Goal: Transaction & Acquisition: Obtain resource

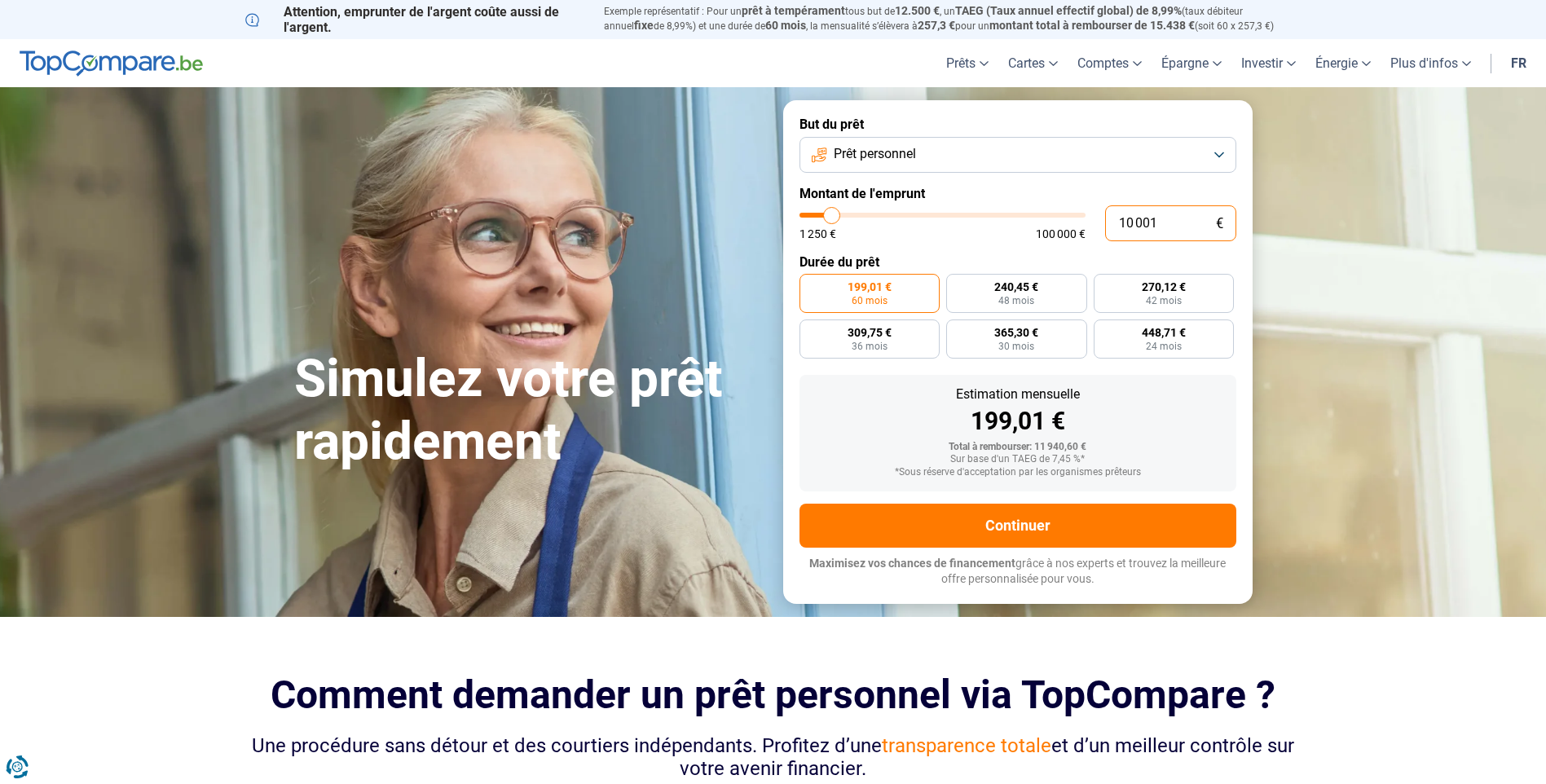
drag, startPoint x: 1168, startPoint y: 223, endPoint x: 1109, endPoint y: 223, distance: 59.0
click at [1109, 223] on input "10 001" at bounding box center [1170, 223] width 131 height 35
type input "3"
type input "1250"
type input "39"
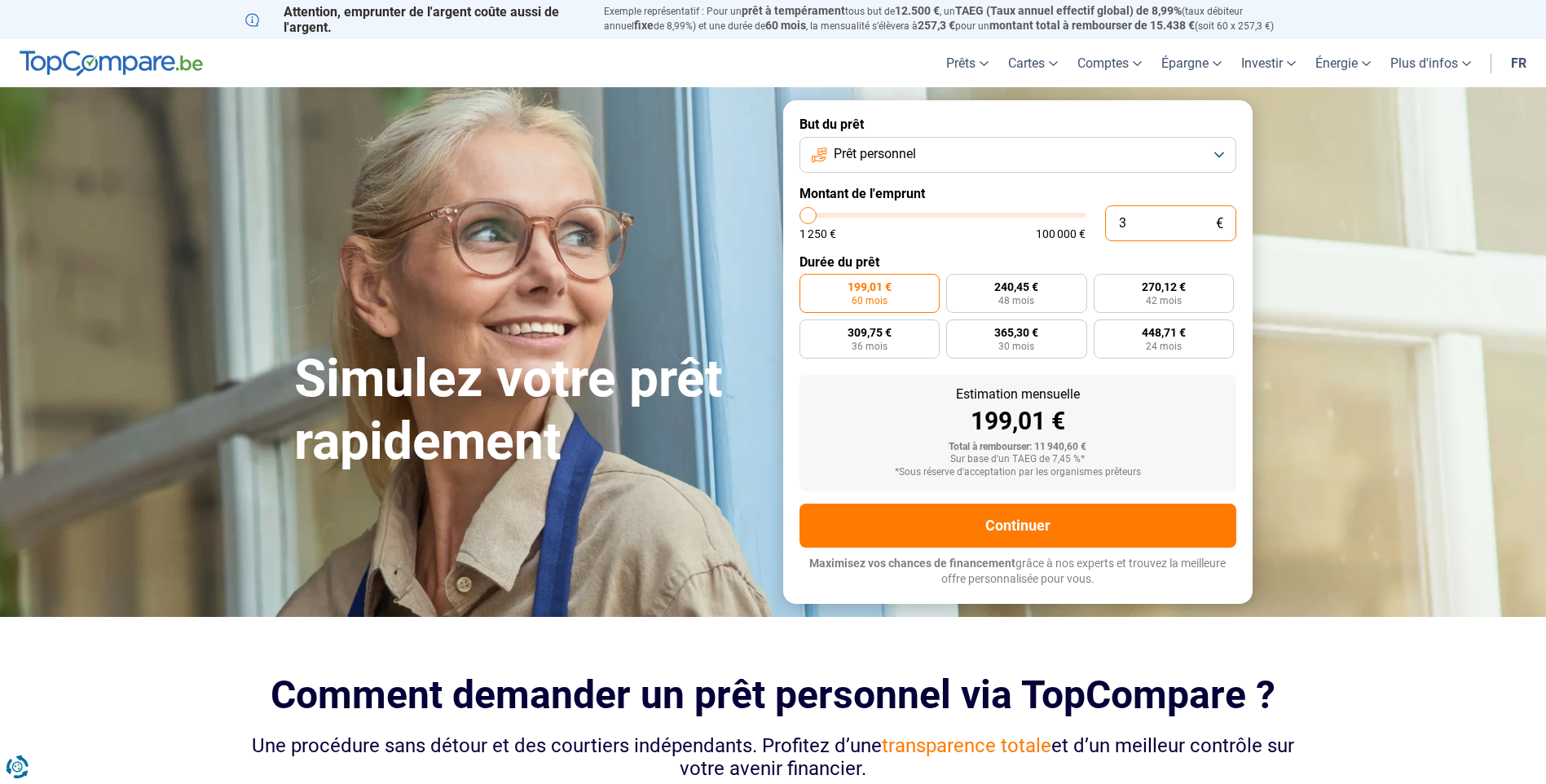
type input "1250"
type input "390"
type input "1250"
type input "3 900"
type input "4000"
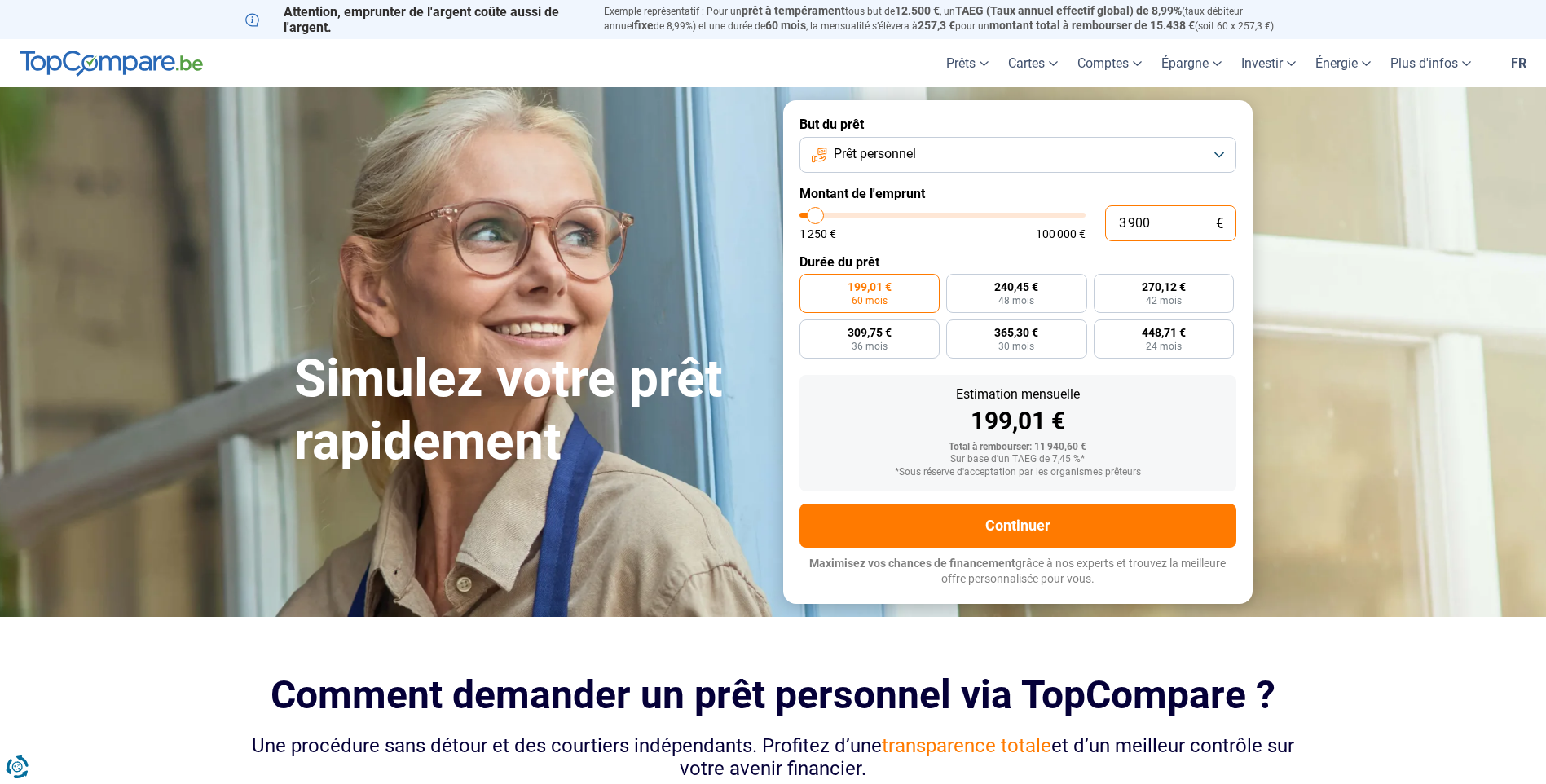
type input "39 000"
type input "39000"
radio input "false"
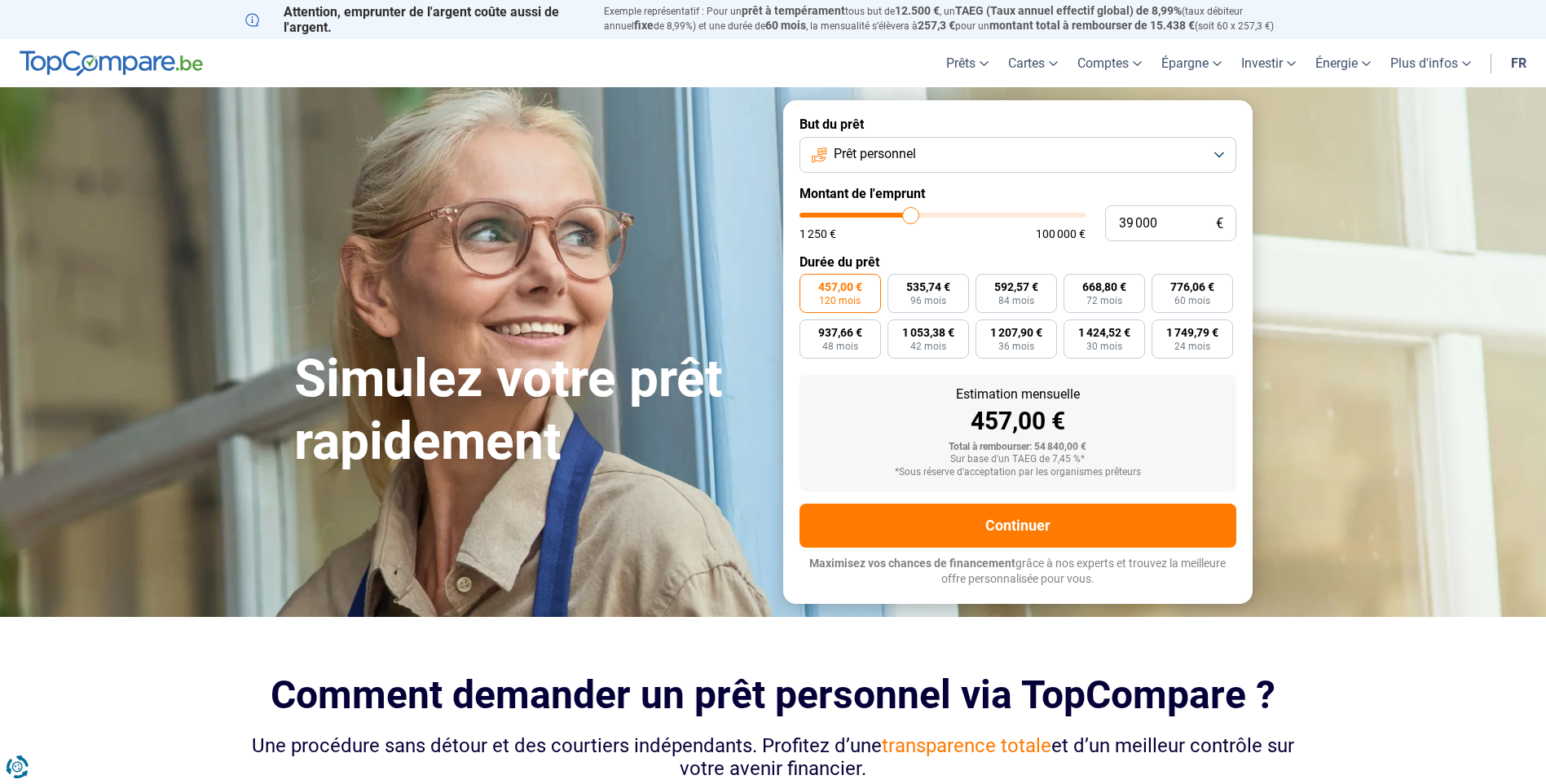
click at [1222, 151] on button "Prêt personnel" at bounding box center [1017, 154] width 437 height 35
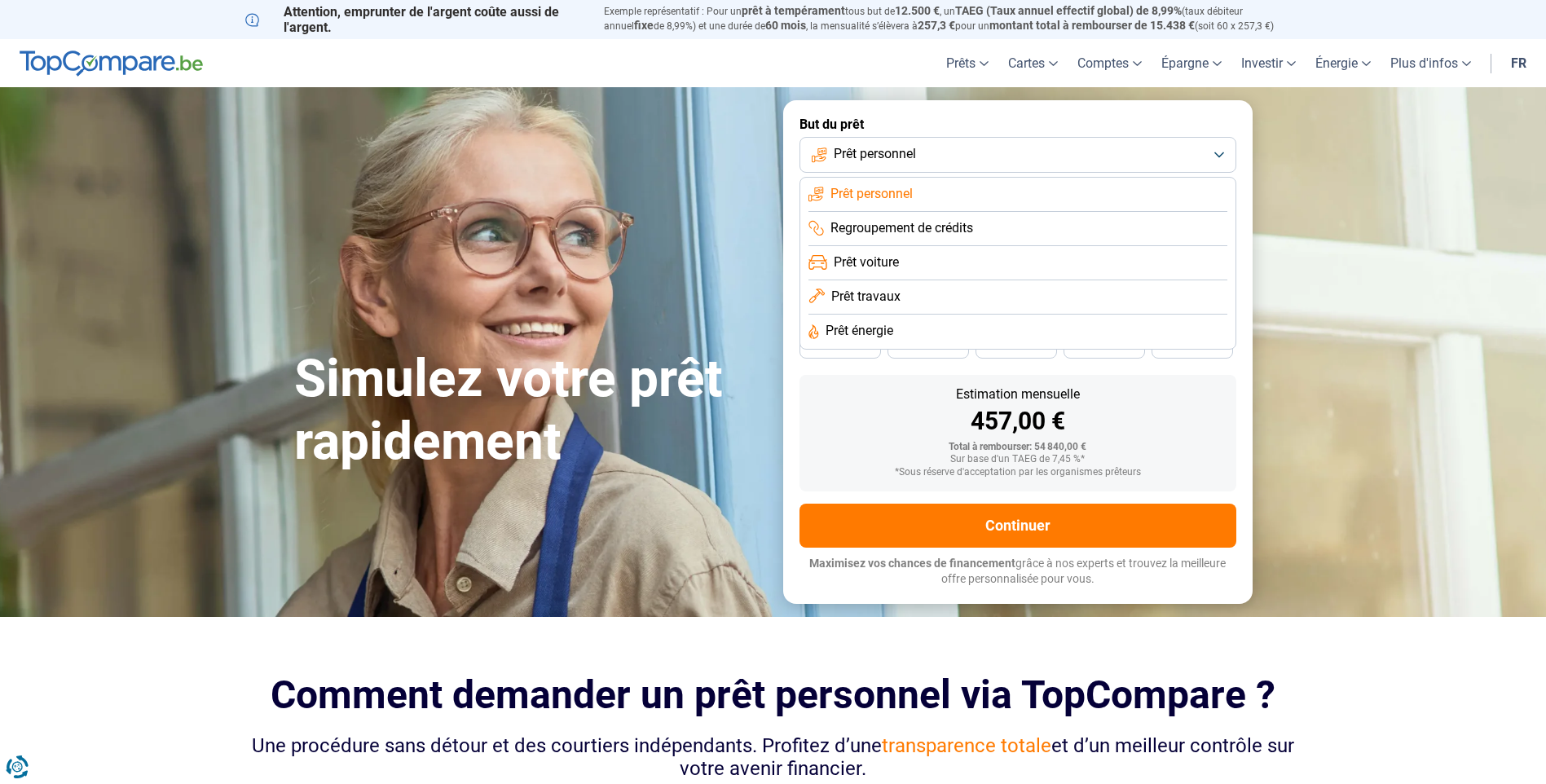
click at [950, 231] on span "Regroupement de crédits" at bounding box center [901, 229] width 143 height 18
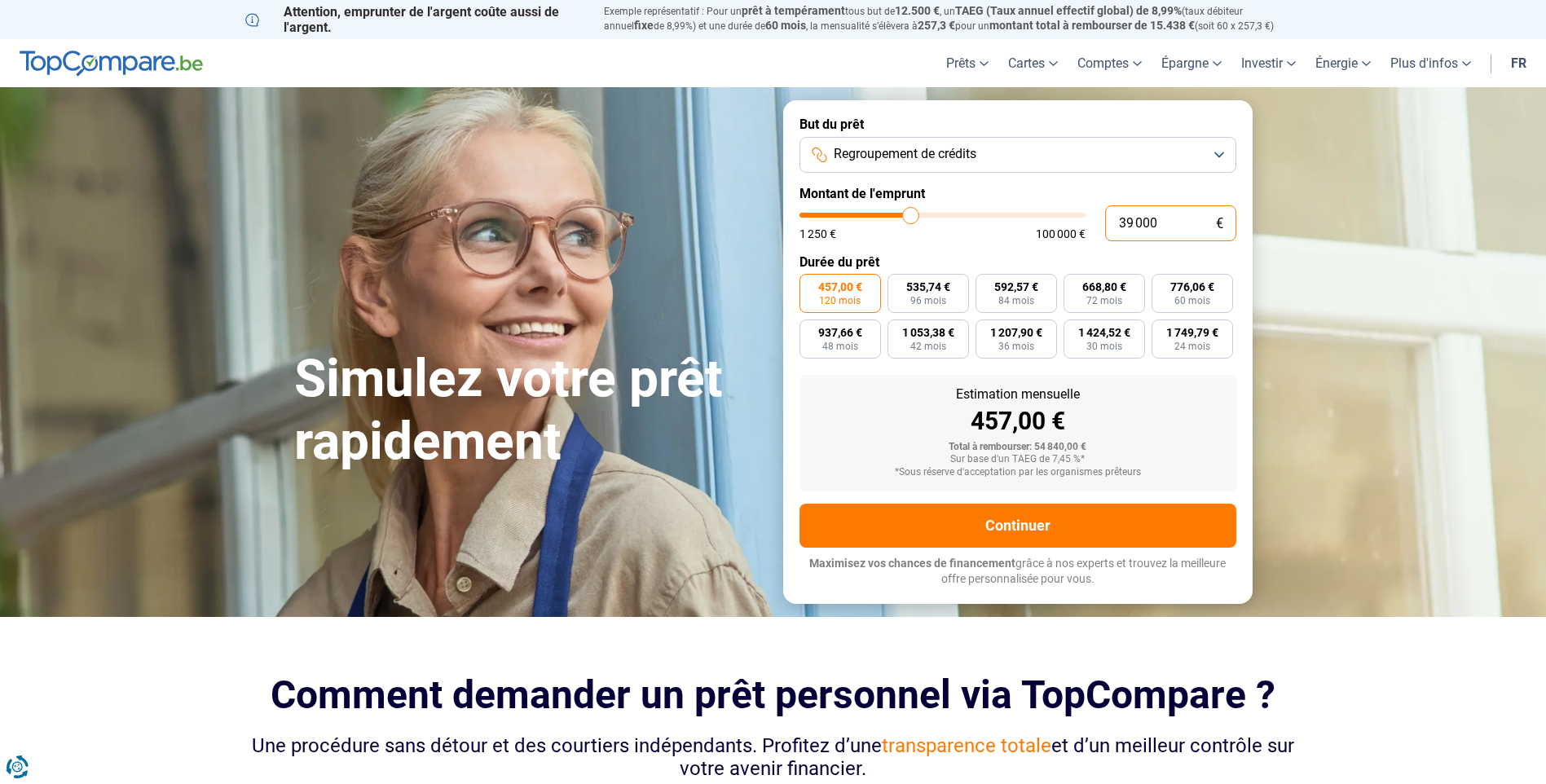
drag, startPoint x: 1167, startPoint y: 225, endPoint x: 1093, endPoint y: 225, distance: 74.0
click at [1093, 225] on div "39 000 € 1 250 € 100 000 €" at bounding box center [1017, 223] width 437 height 35
type input "0"
type input "1250"
type input "1 250"
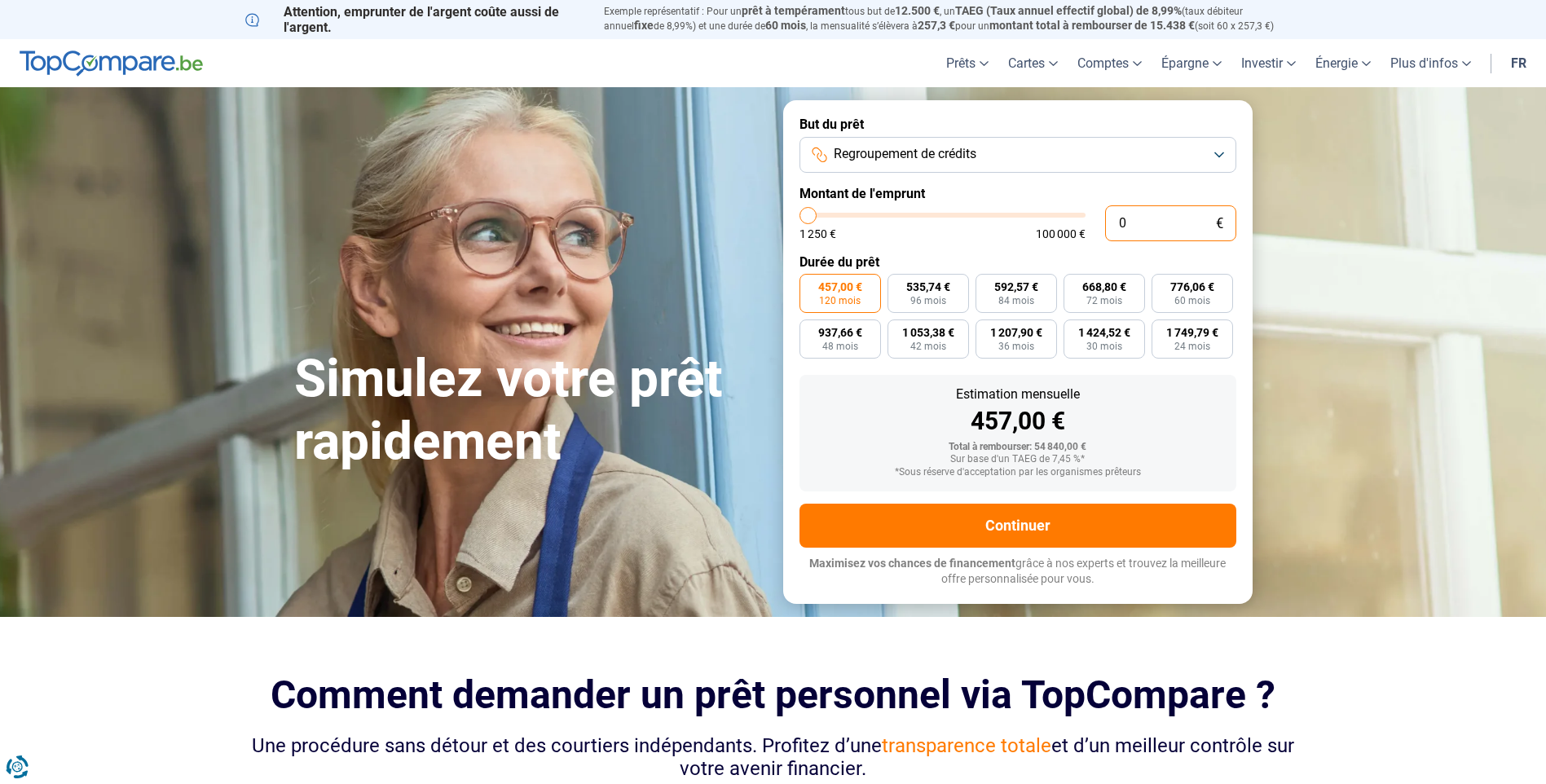
type input "1250"
radio input "true"
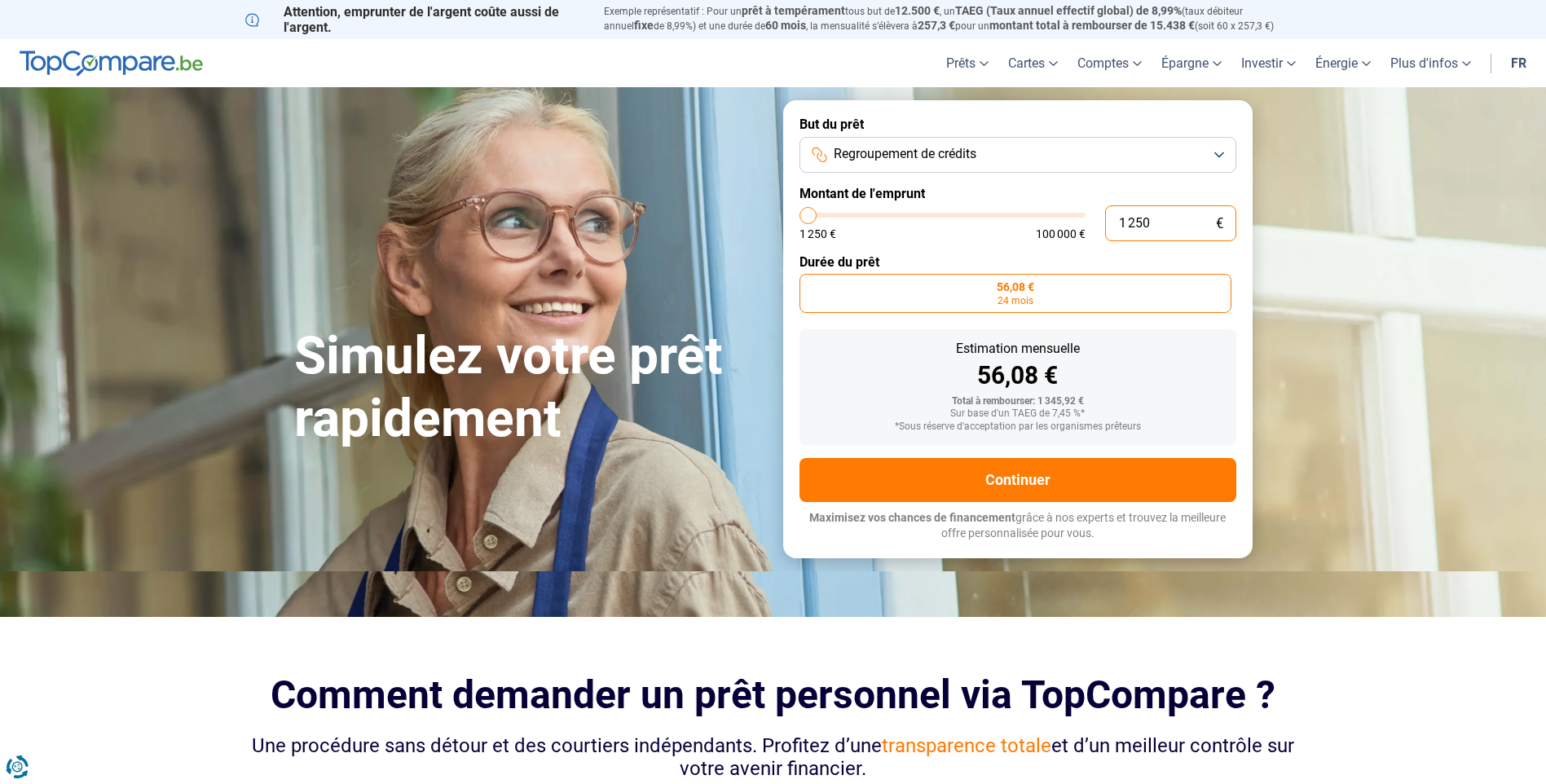
type input "125"
type input "1250"
type input "12"
type input "1250"
type input "1"
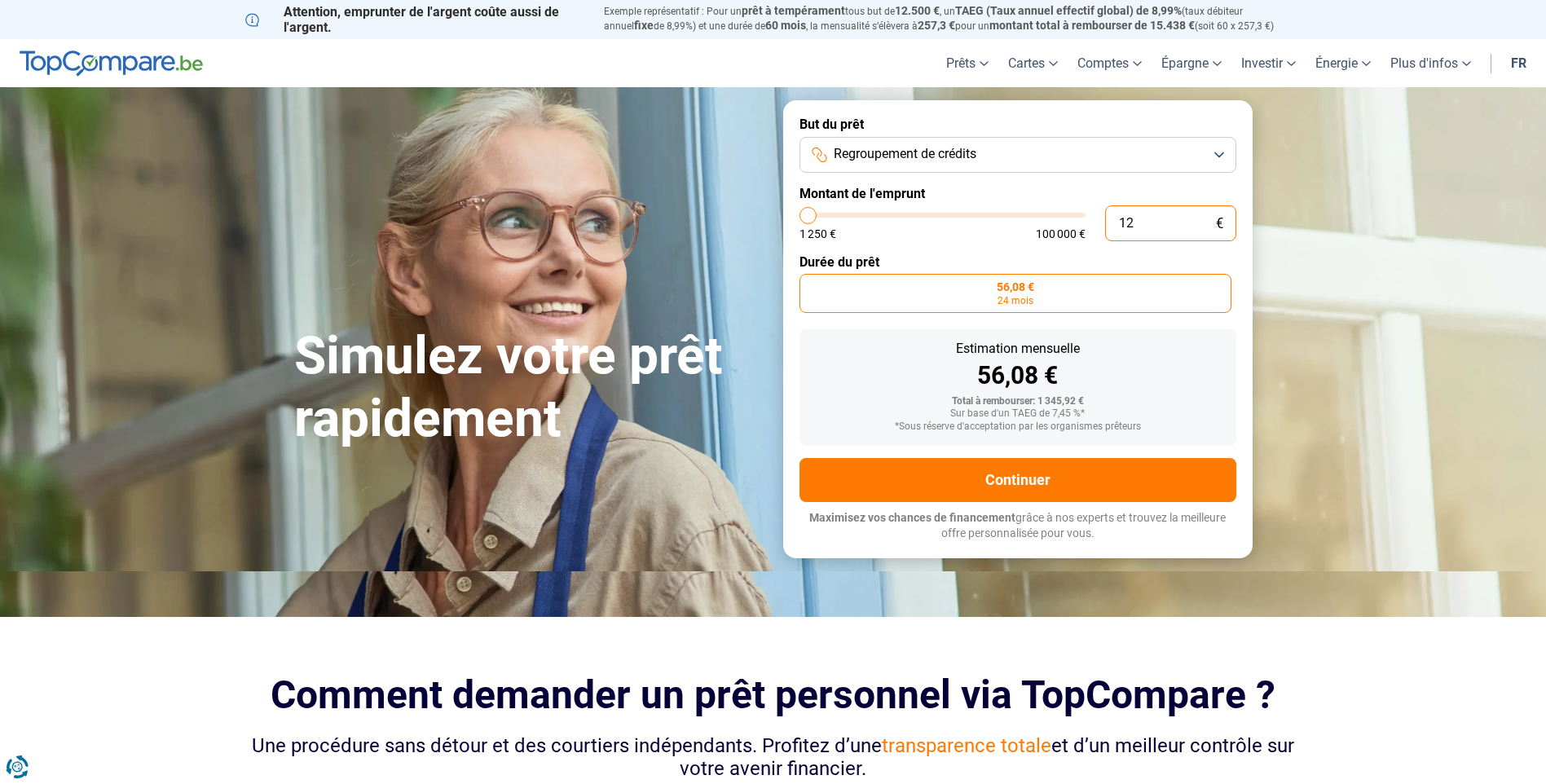
type input "1250"
type input "0"
type input "1250"
type input "1 250"
type input "1250"
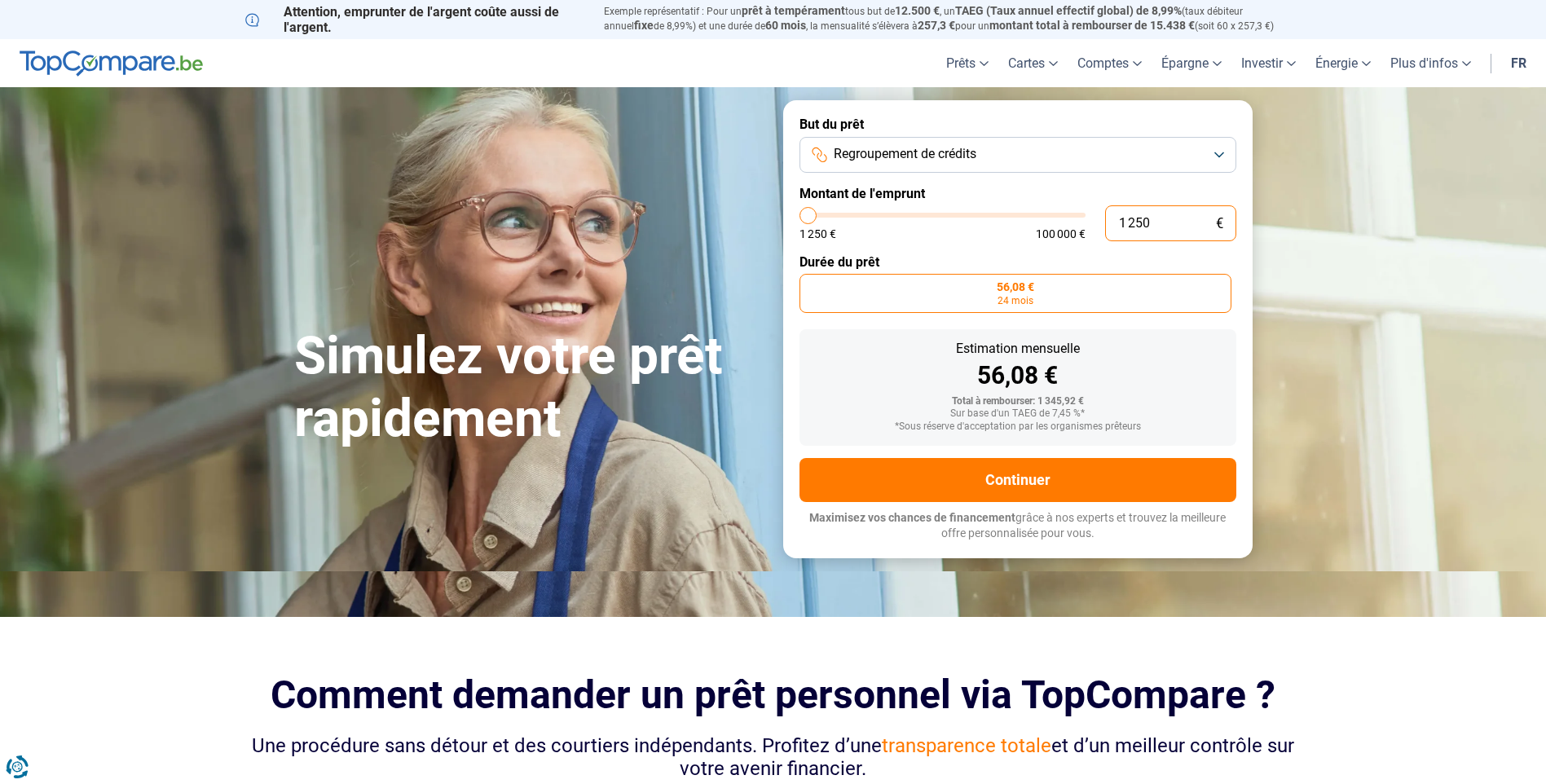
type input "12 506"
type input "12500"
type input "125 060"
type input "100000"
type input "12 506"
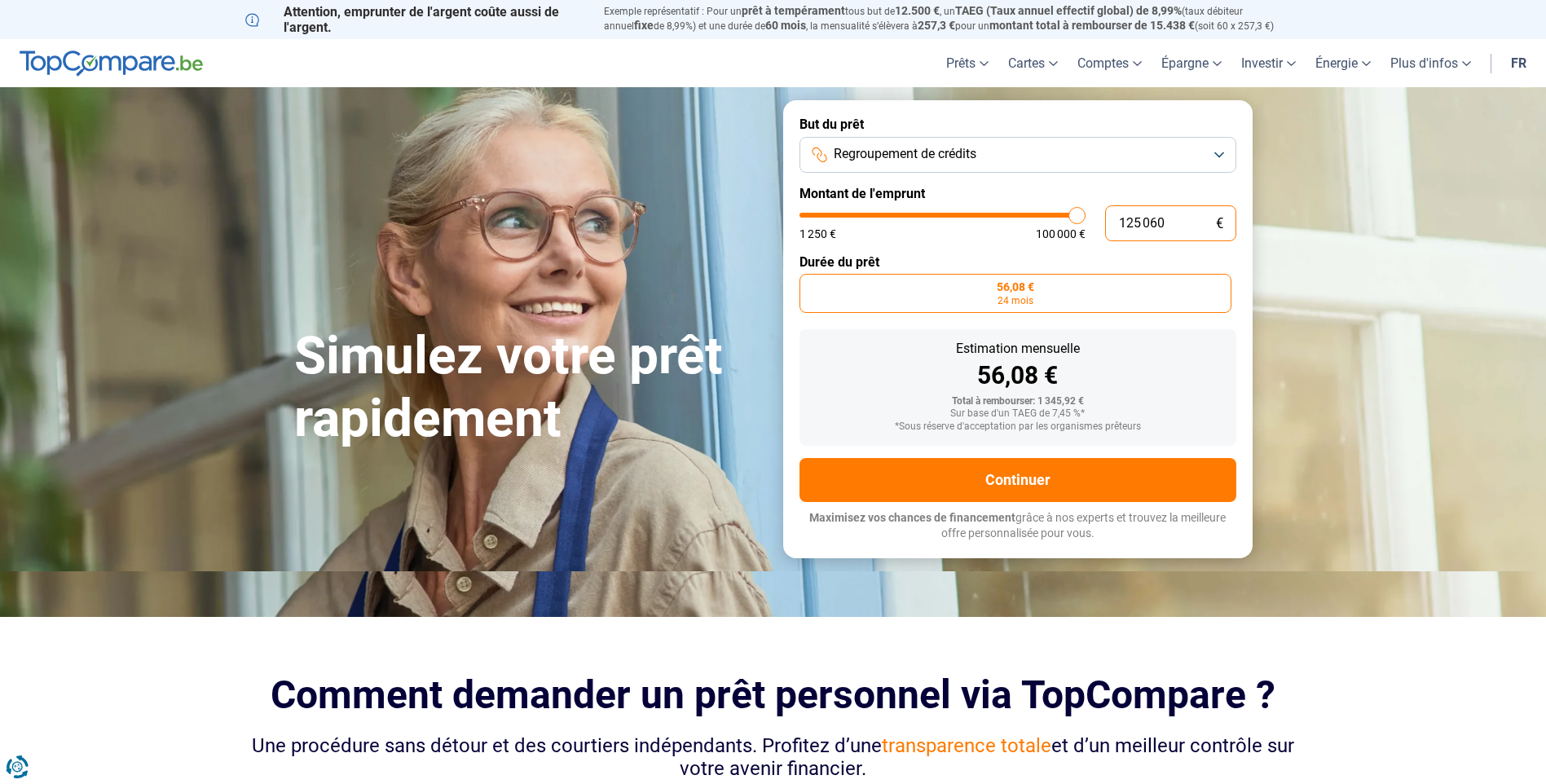
type input "12500"
type input "1 250"
type input "1250"
type input "125"
type input "1250"
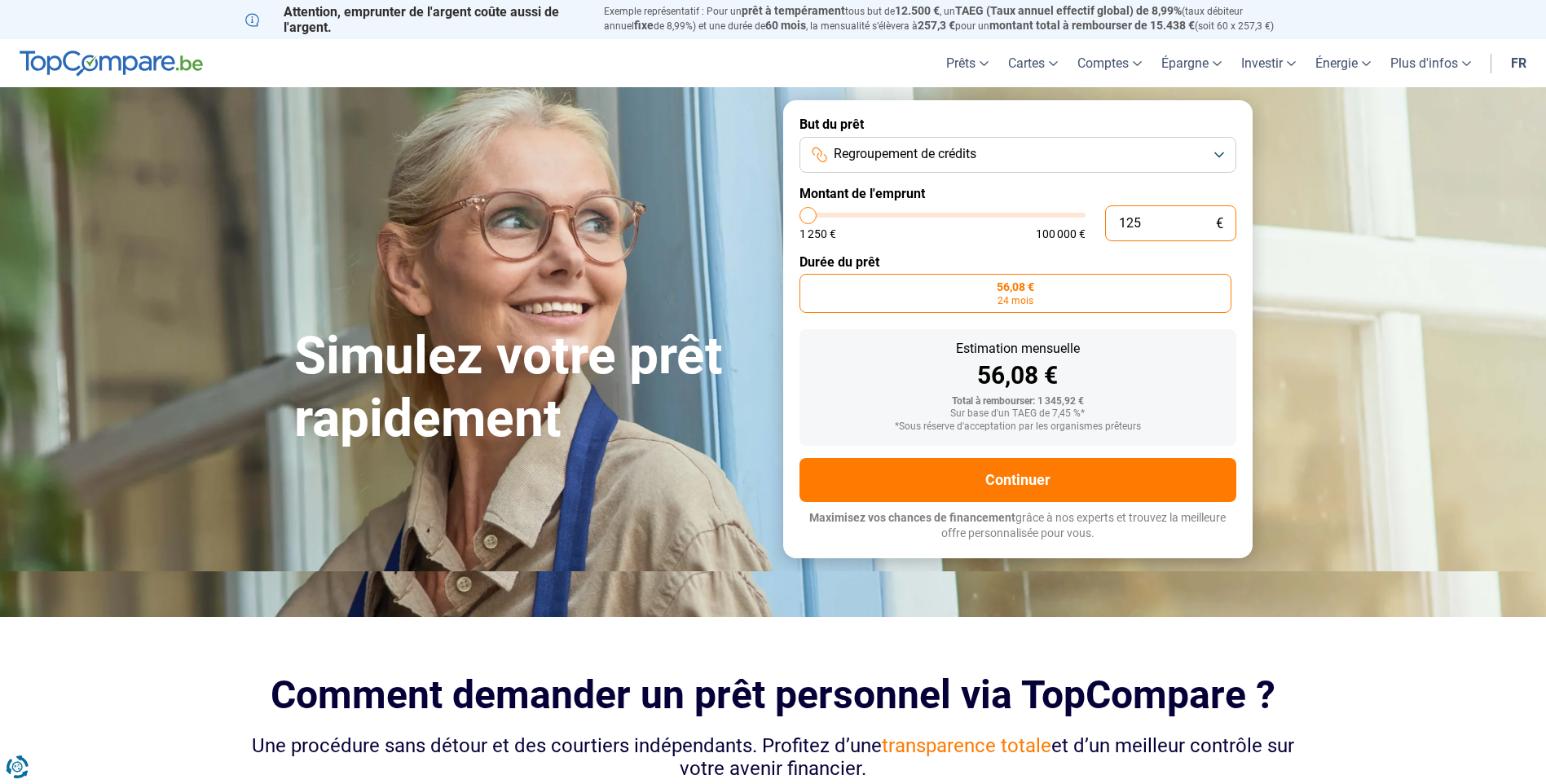
type input "12"
type input "1250"
type input "1"
type input "1250"
type input "0"
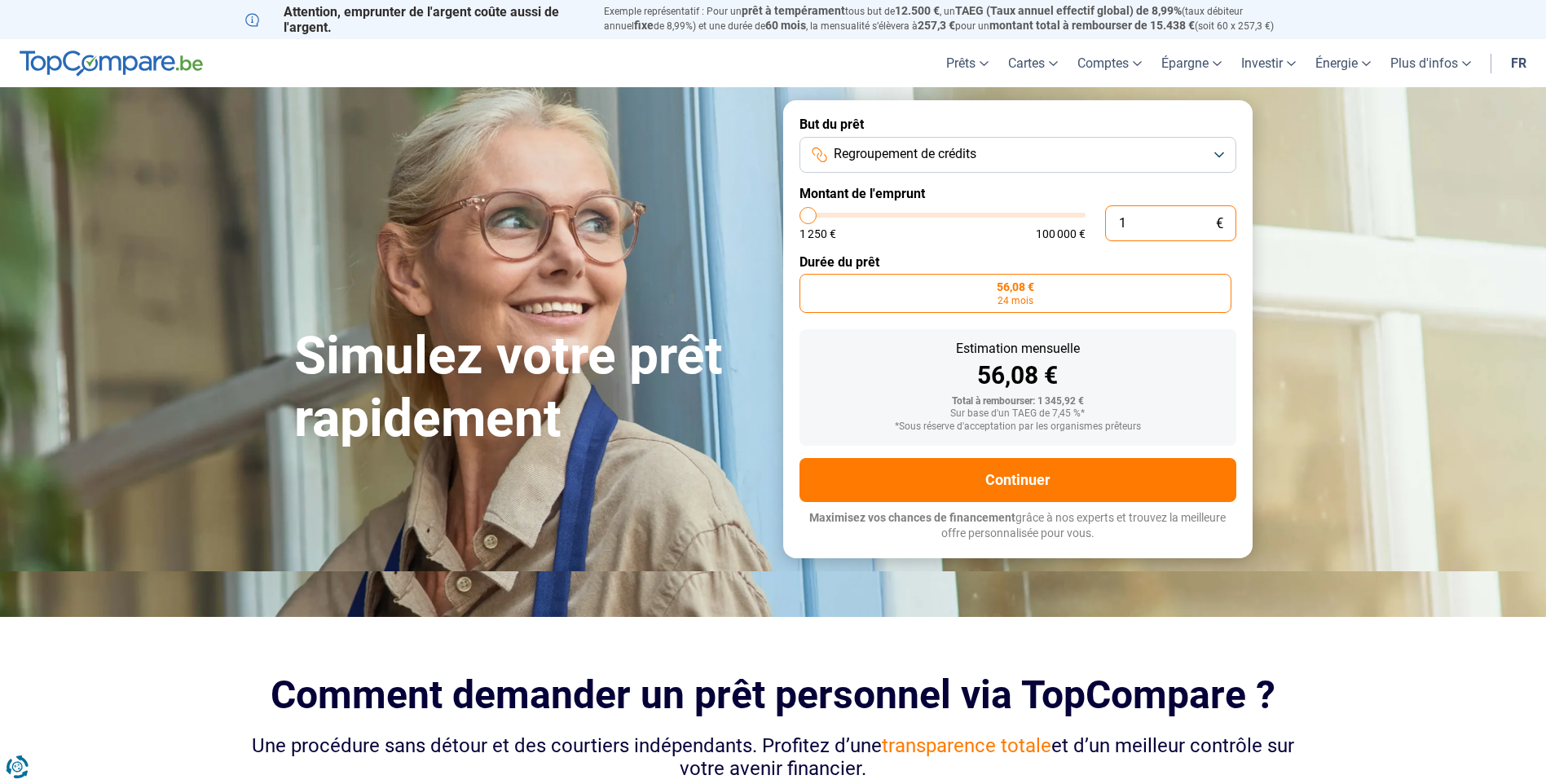
type input "1250"
type input "6"
type input "1250"
type input "60"
type input "1250"
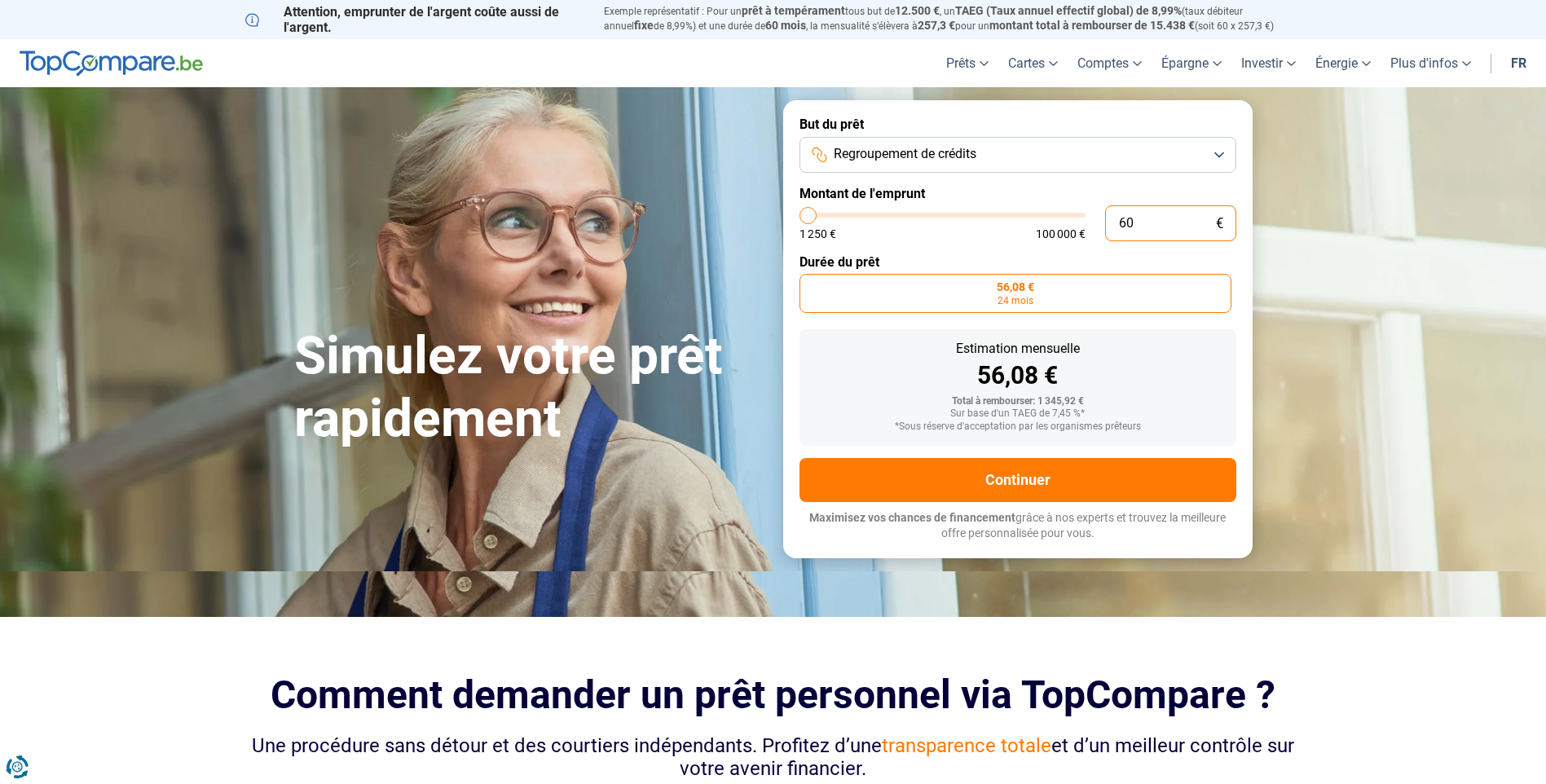
type input "600"
type input "1250"
type input "6 000"
type input "6000"
type input "60 000"
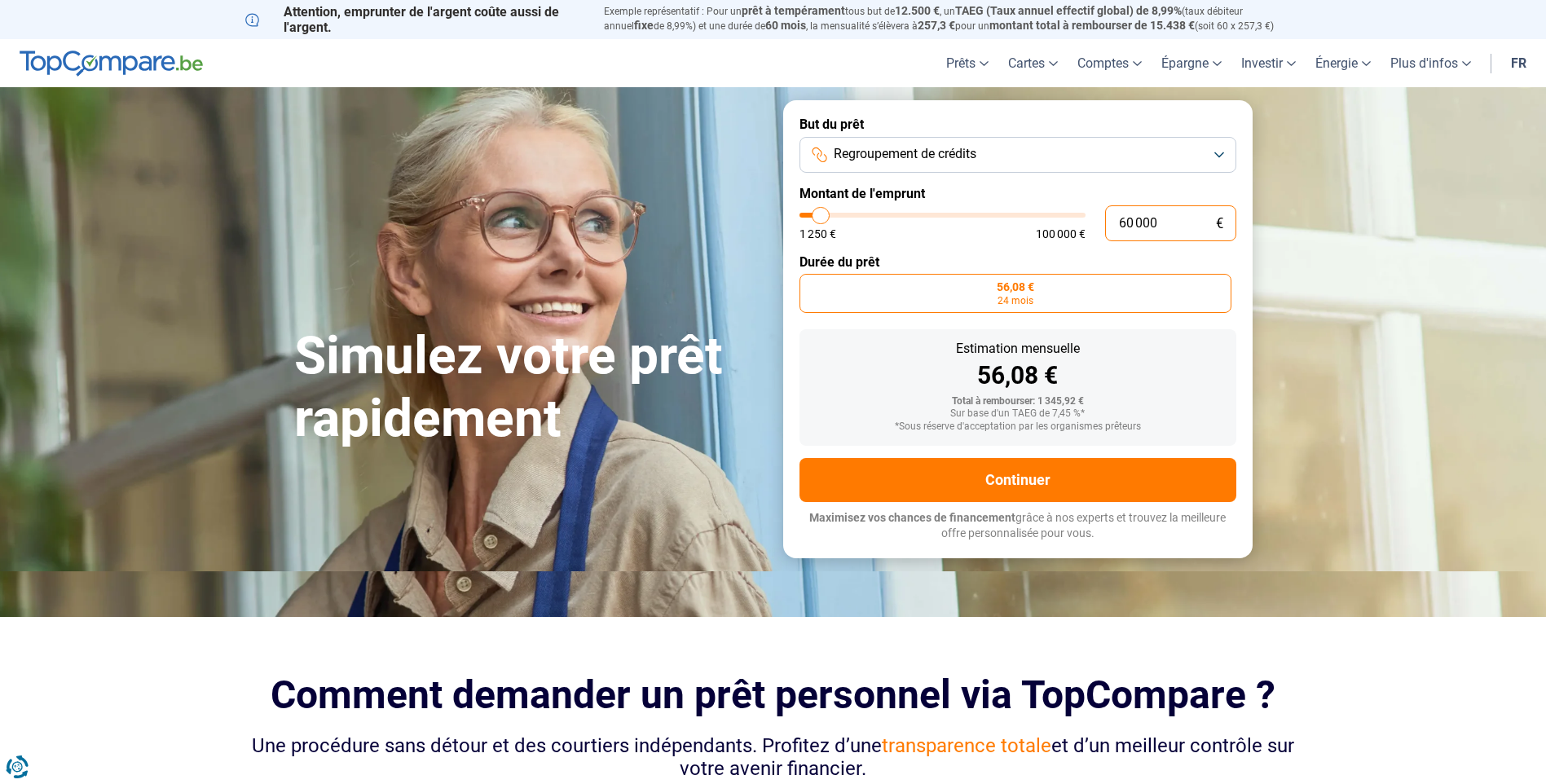
type input "60000"
radio input "false"
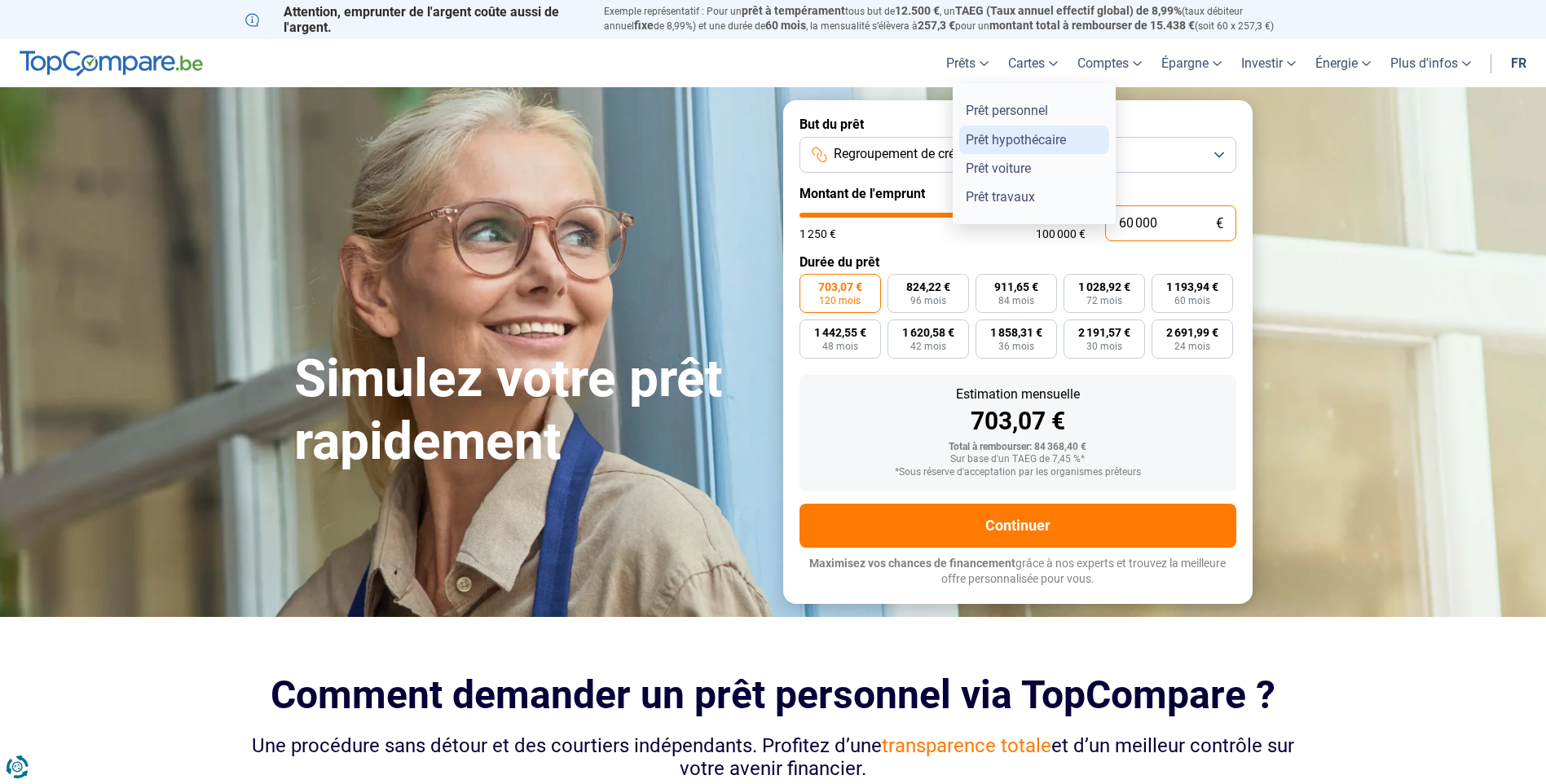
type input "60 000"
click at [989, 141] on link "Prêt hypothécaire" at bounding box center [1034, 139] width 150 height 29
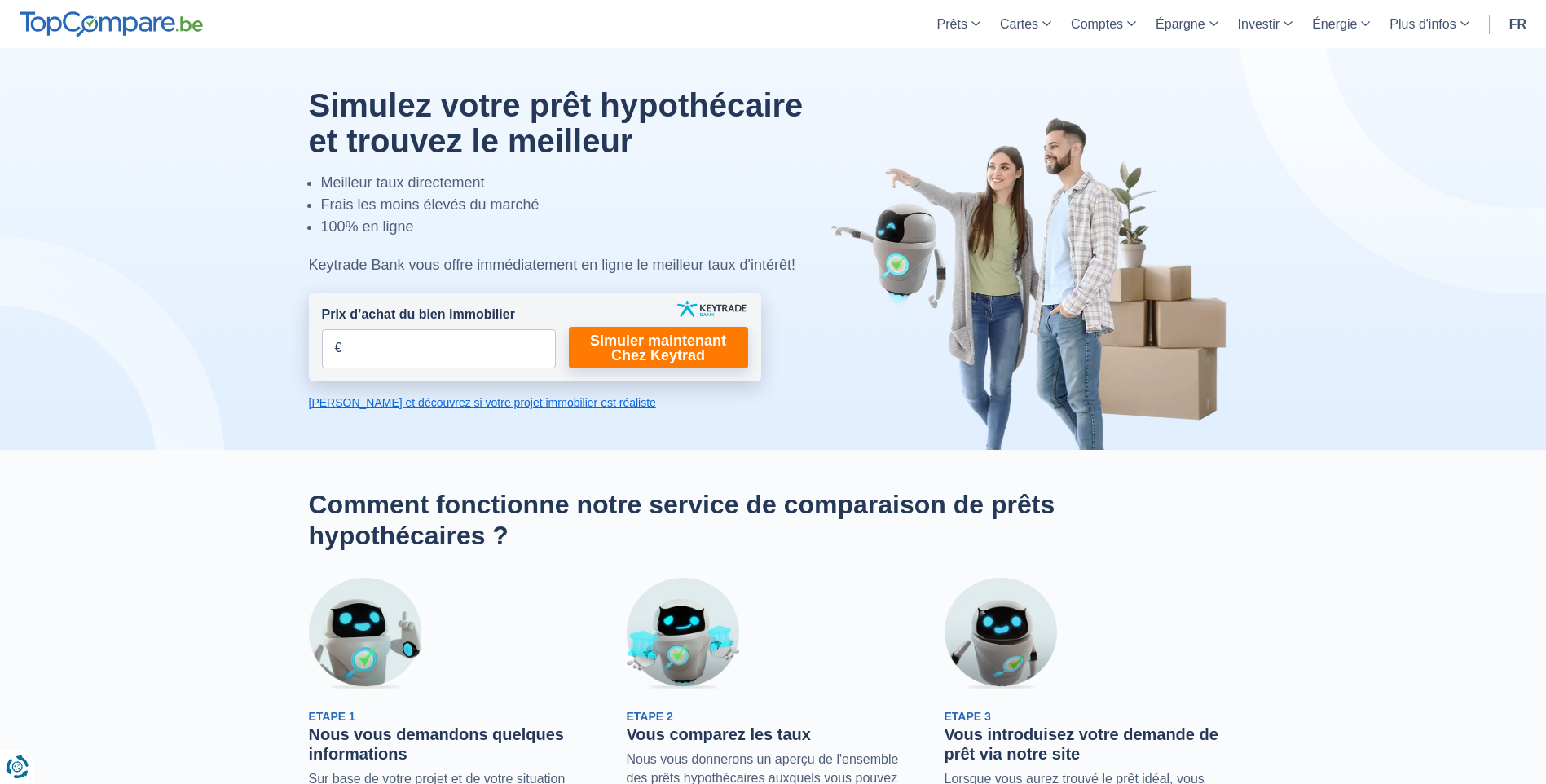
click at [335, 346] on span "€" at bounding box center [338, 348] width 7 height 19
click at [327, 345] on input "Prix d’achat du bien immobilier" at bounding box center [438, 348] width 234 height 39
type input "215.000"
click at [640, 350] on link "Simuler maintenant Chez Keytrad" at bounding box center [658, 347] width 179 height 41
click at [643, 340] on link "Simuler maintenant Chez Keytrad" at bounding box center [658, 347] width 179 height 41
